Goal: Navigation & Orientation: Find specific page/section

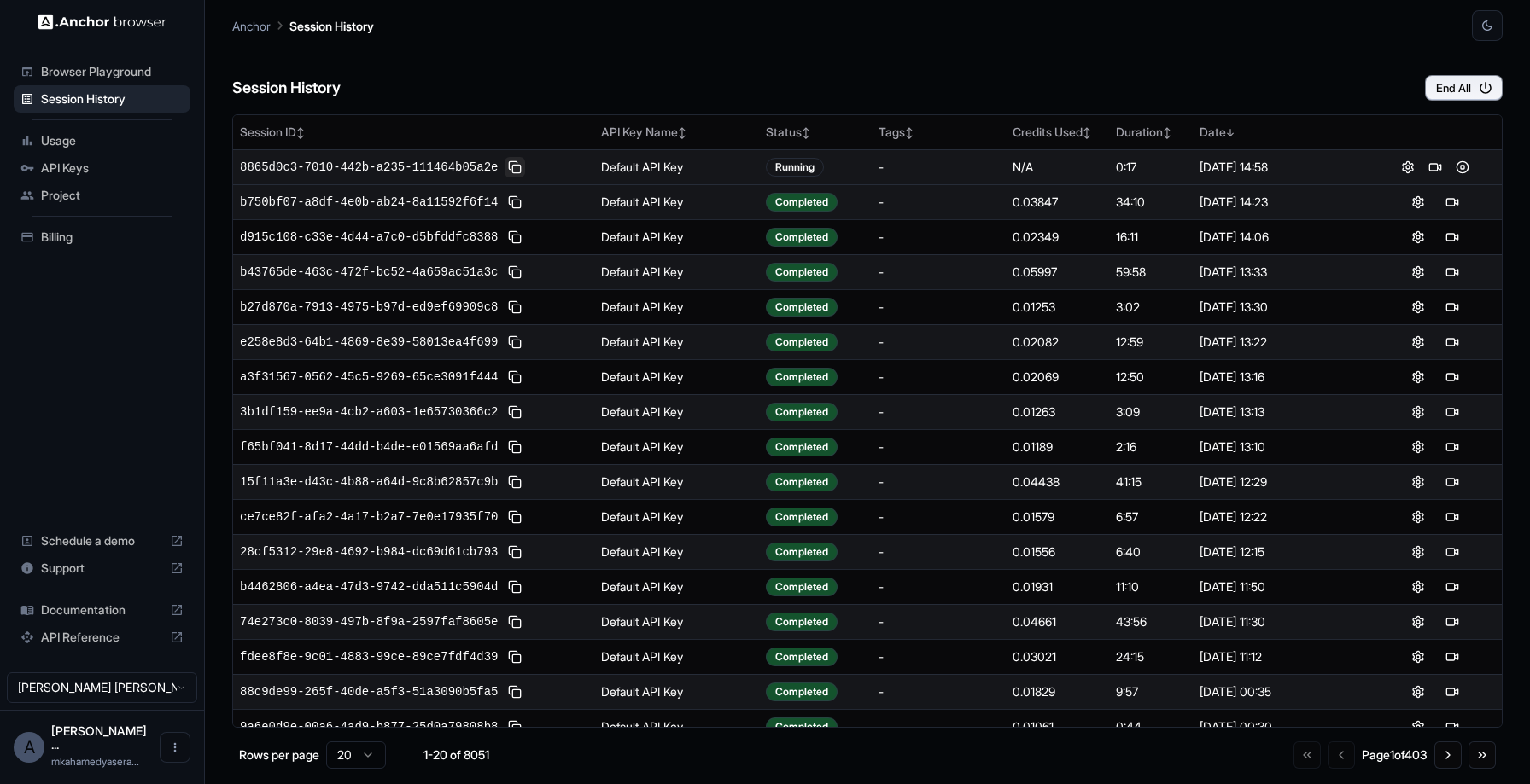
click at [515, 169] on button at bounding box center [515, 167] width 21 height 21
click at [520, 166] on button at bounding box center [515, 167] width 21 height 21
click at [1425, 161] on button at bounding box center [1435, 167] width 21 height 21
click at [1425, 202] on button at bounding box center [1435, 202] width 21 height 21
click at [519, 168] on button at bounding box center [515, 167] width 21 height 21
